Goal: Transaction & Acquisition: Purchase product/service

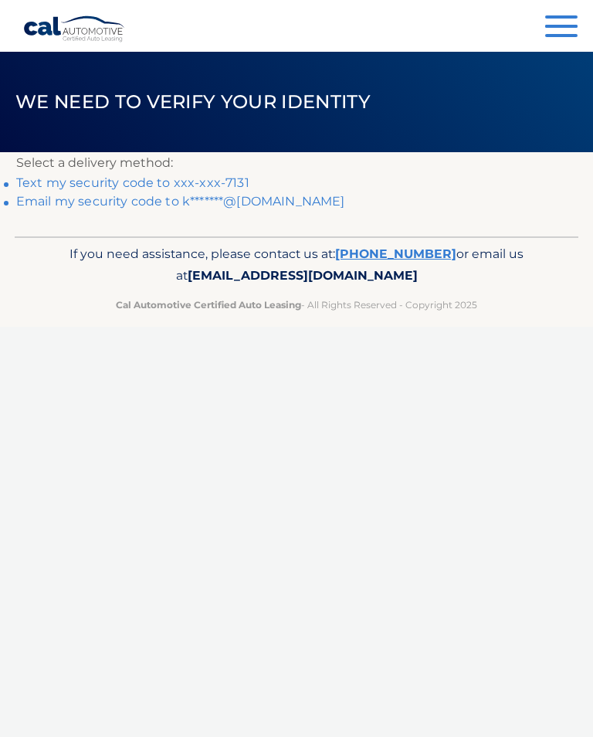
click at [229, 179] on link "Text my security code to xxx-xxx-7131" at bounding box center [132, 182] width 233 height 15
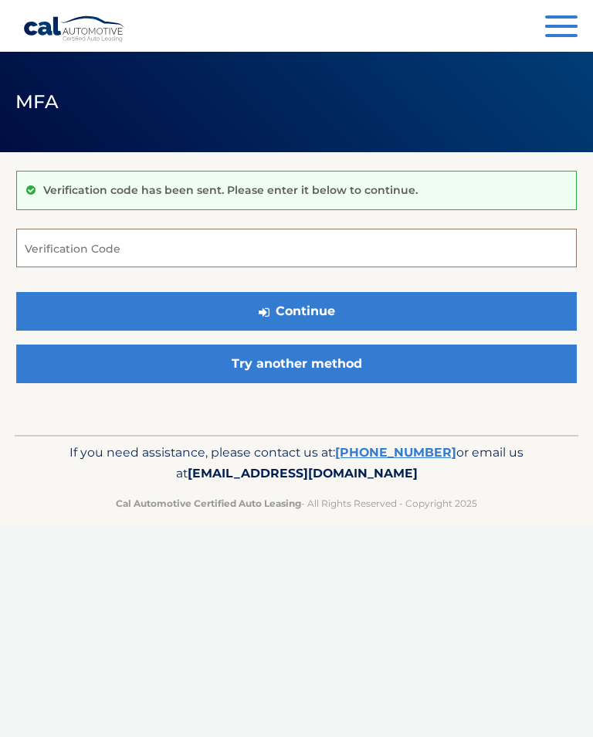
click at [82, 258] on input "Verification Code" at bounding box center [296, 248] width 561 height 39
type input "571985"
click at [315, 309] on button "Continue" at bounding box center [296, 311] width 561 height 39
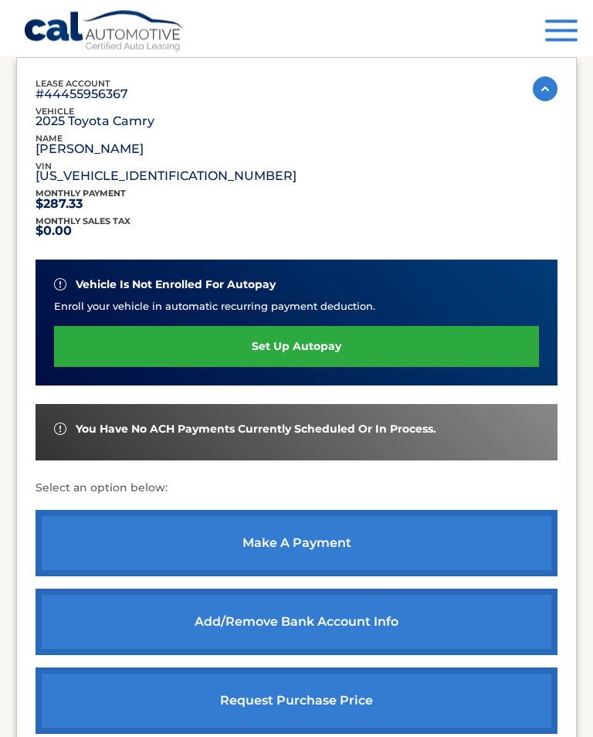
scroll to position [219, 0]
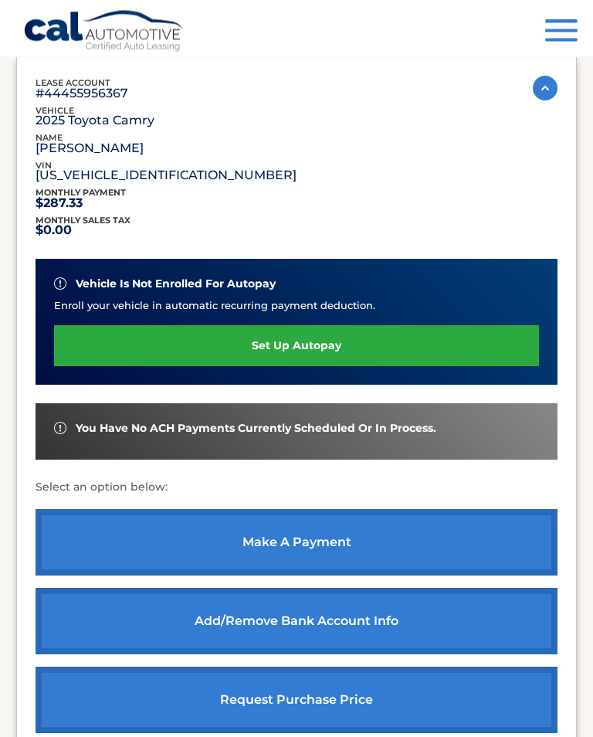
click at [318, 542] on link "make a payment" at bounding box center [297, 543] width 522 height 66
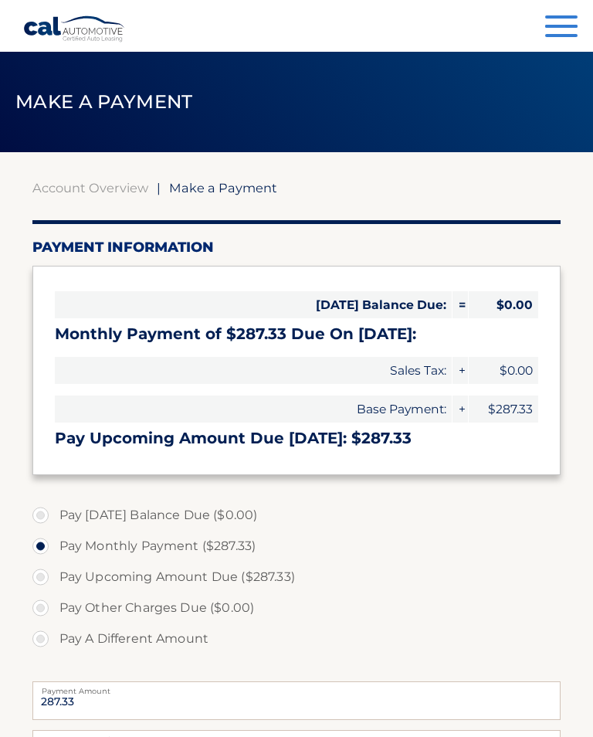
select select "YjA2YmU0MWItY2EwZC00YTY1LTlmYzMtYmQ0MjBhMDI5OGQy"
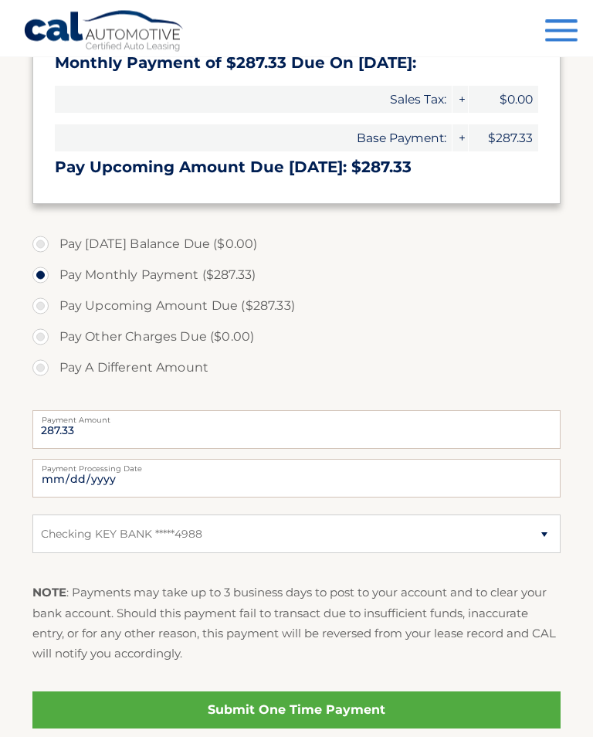
scroll to position [289, 0]
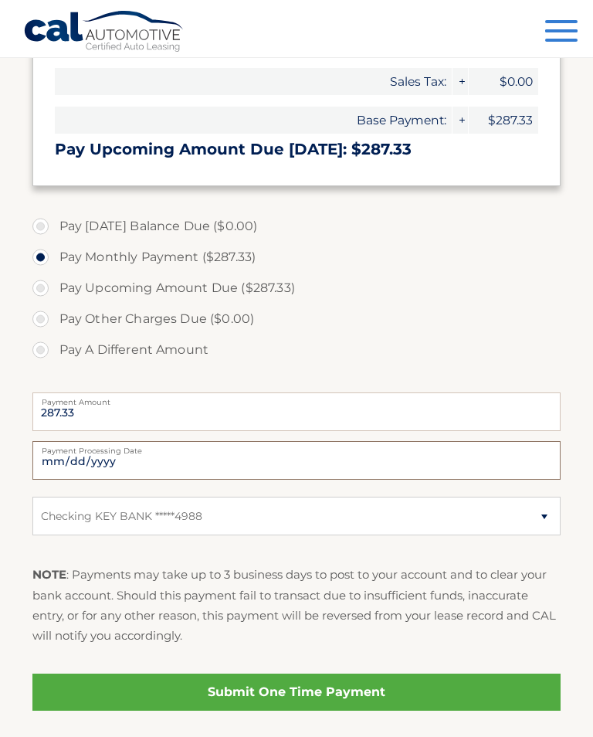
click at [452, 455] on input "2025-10-09" at bounding box center [296, 460] width 529 height 39
type input "2025-10-24"
click at [353, 687] on link "Submit One Time Payment" at bounding box center [296, 692] width 529 height 37
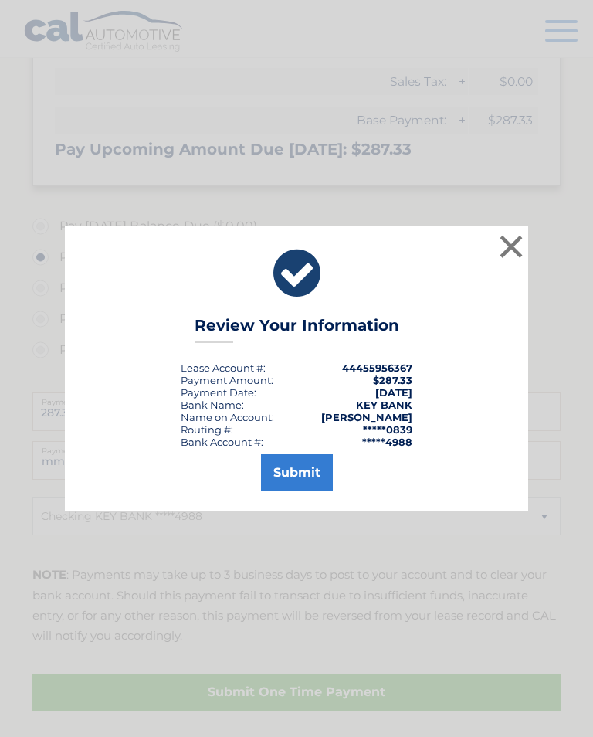
click at [310, 485] on button "Submit" at bounding box center [297, 472] width 72 height 37
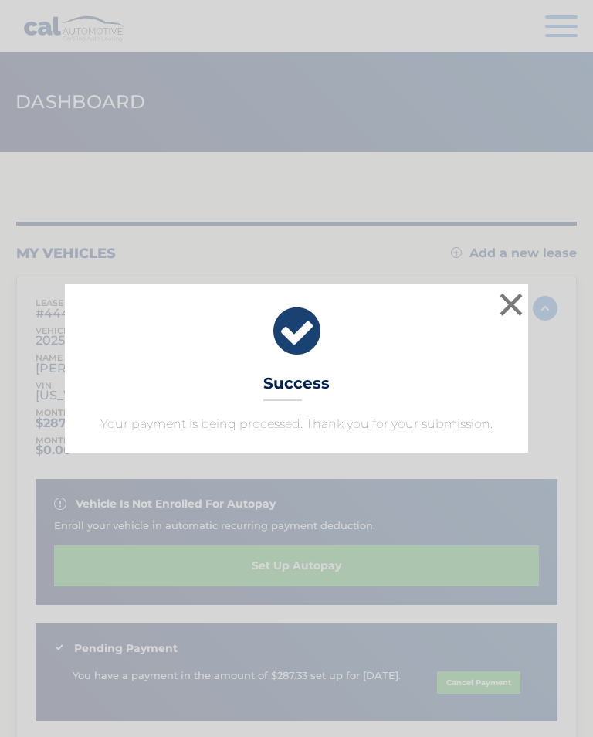
click at [515, 303] on button "×" at bounding box center [511, 304] width 31 height 31
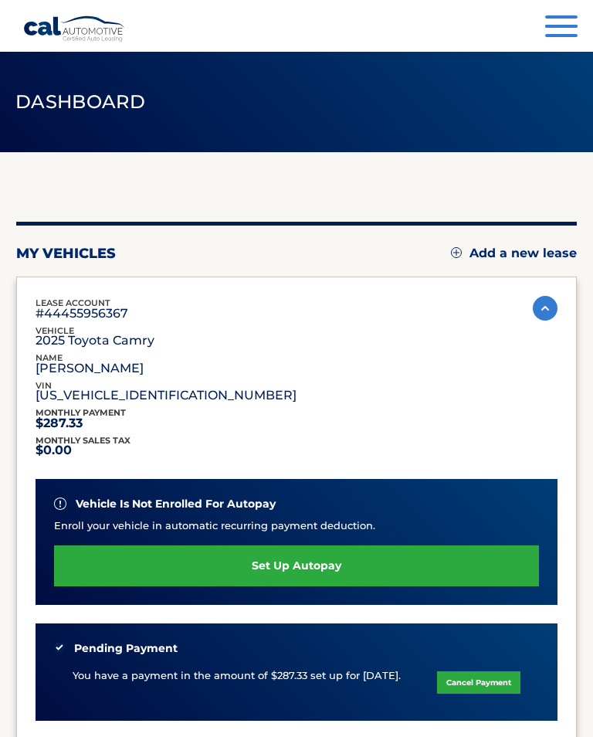
click at [562, 23] on button "Menu" at bounding box center [562, 28] width 32 height 26
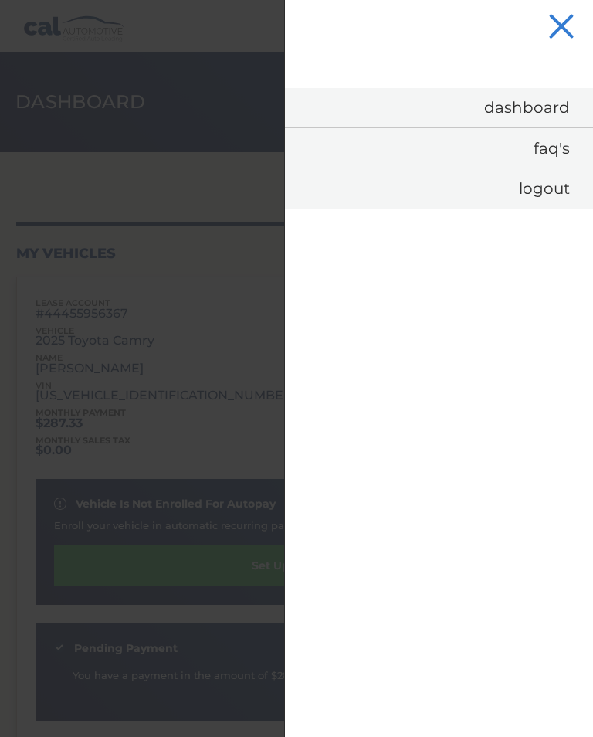
click at [545, 194] on link "Logout" at bounding box center [439, 188] width 308 height 40
